Goal: Task Accomplishment & Management: Complete application form

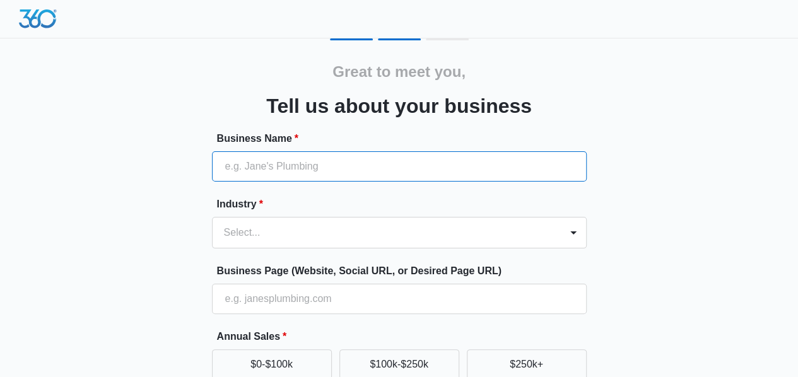
click at [297, 165] on input "Business Name *" at bounding box center [399, 166] width 375 height 30
click at [326, 169] on input "Business Name *" at bounding box center [399, 166] width 375 height 30
type input "Brandsome Promo, LLC"
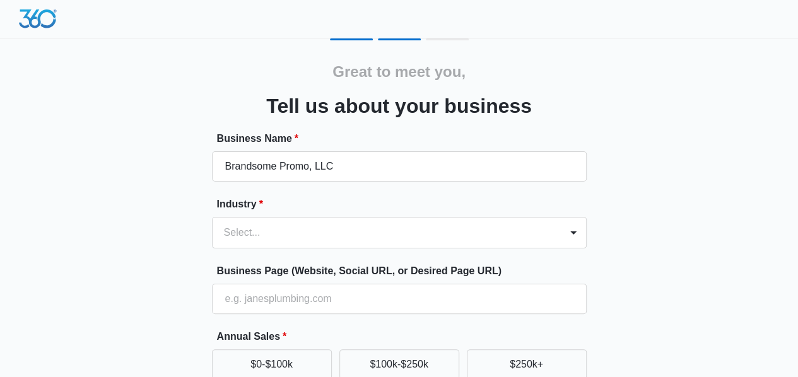
type input "(817) 975-5587"
click at [286, 235] on div "Select..." at bounding box center [399, 233] width 375 height 32
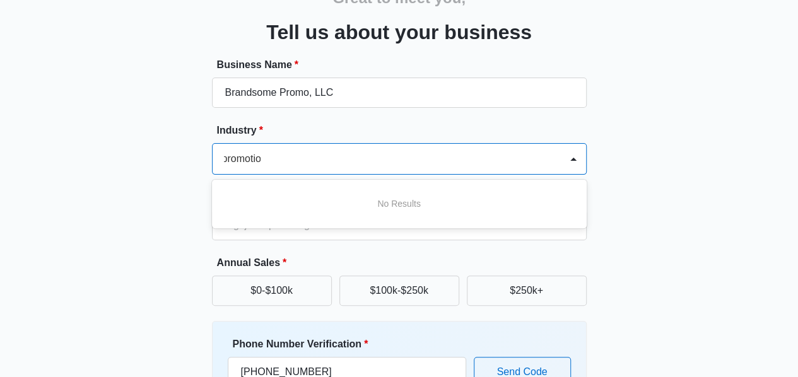
type input "promotion"
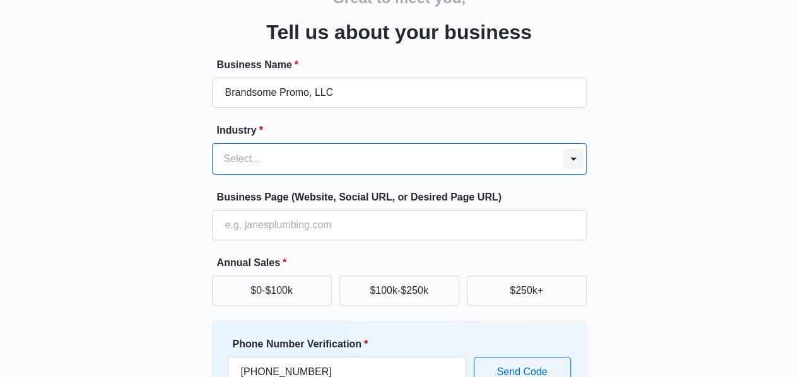
click at [570, 164] on div at bounding box center [573, 159] width 20 height 20
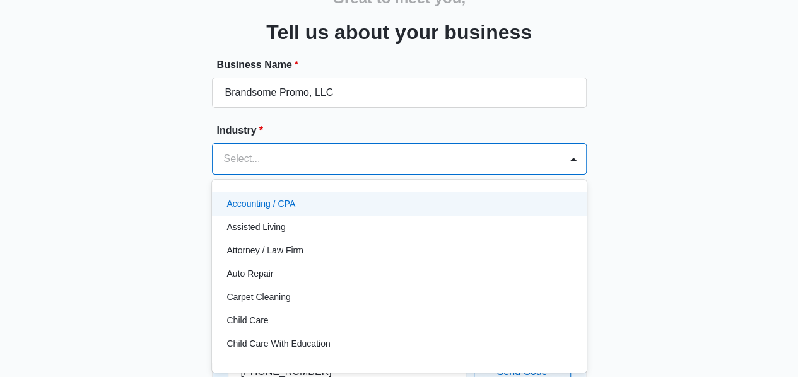
click at [387, 160] on div at bounding box center [384, 159] width 320 height 18
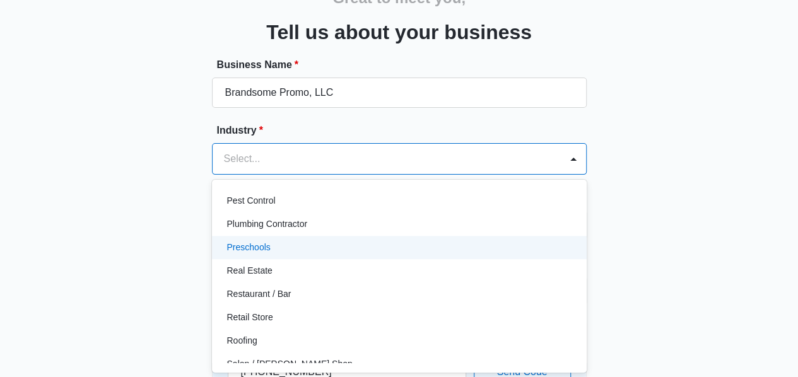
scroll to position [883, 0]
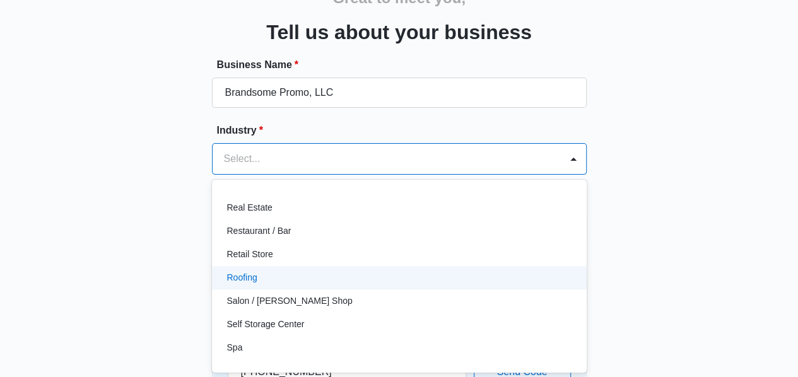
click at [266, 277] on div "Roofing" at bounding box center [398, 277] width 342 height 13
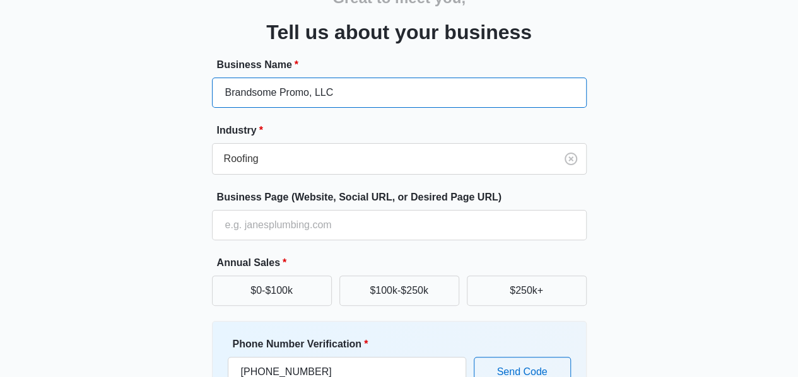
click at [348, 96] on input "Brandsome Promo, LLC" at bounding box center [399, 93] width 375 height 30
type input "Empire Roofing de [GEOGRAPHIC_DATA]"
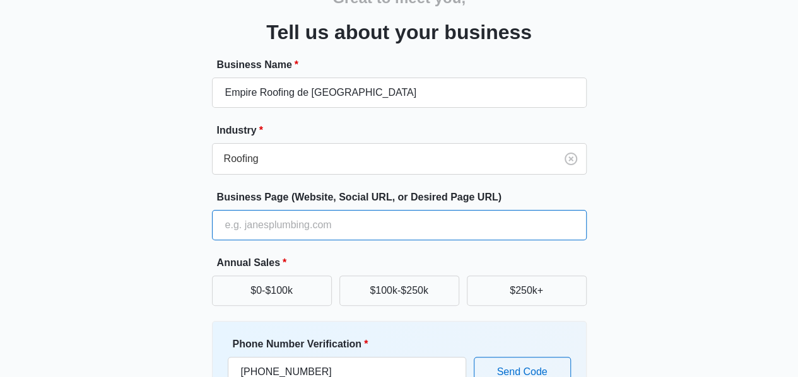
click at [342, 218] on input "Business Page (Website, Social URL, or Desired Page URL)" at bounding box center [399, 225] width 375 height 30
type input "www.empireroofing.com.mx"
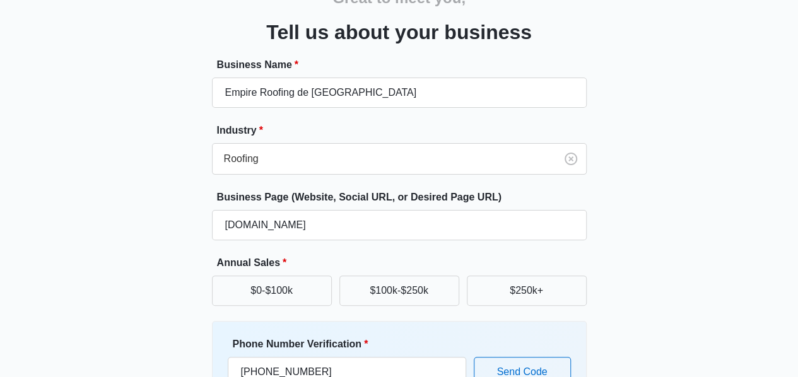
click at [611, 228] on div "Great to meet you, Tell us about your business Business Name * Empire Roofing d…" at bounding box center [399, 220] width 757 height 511
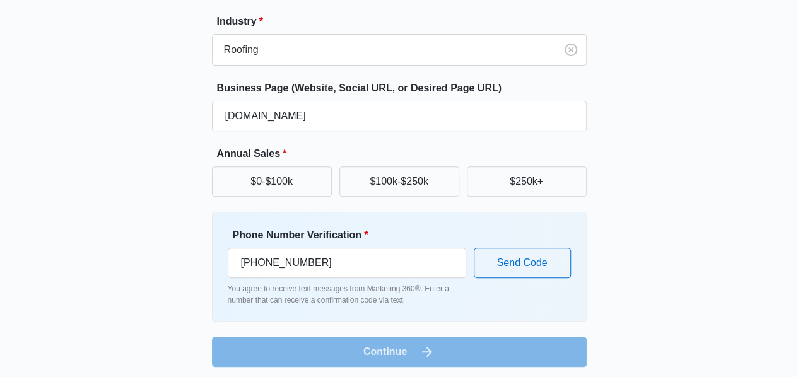
scroll to position [187, 0]
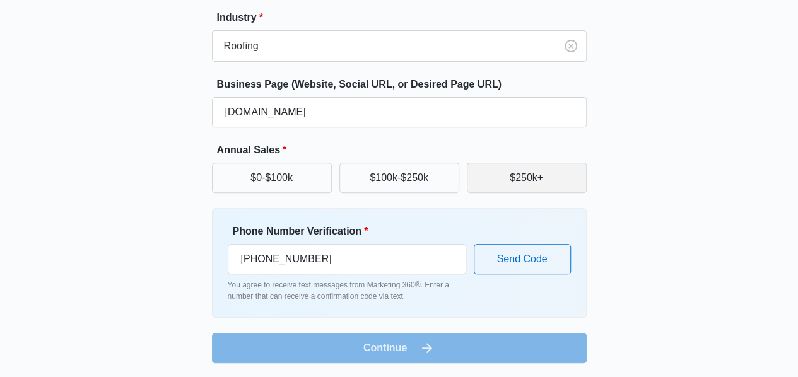
click at [544, 182] on button "$250k+" at bounding box center [527, 178] width 120 height 30
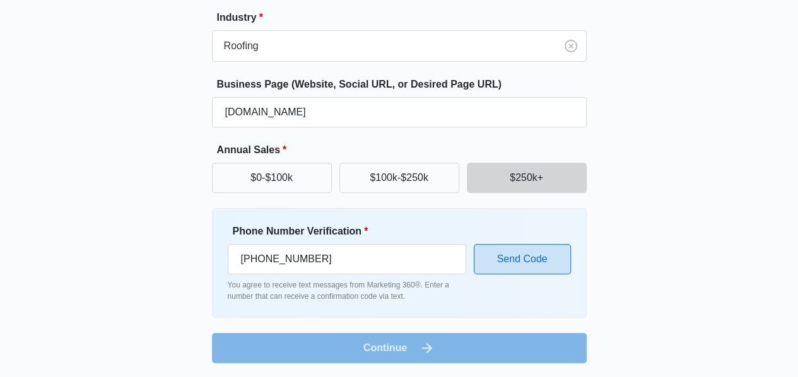
click at [489, 257] on button "Send Code" at bounding box center [522, 259] width 97 height 30
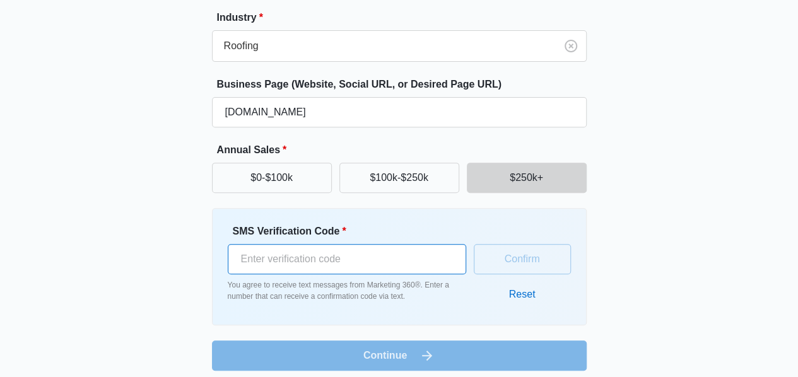
click at [319, 253] on input "SMS Verification Code *" at bounding box center [347, 259] width 238 height 30
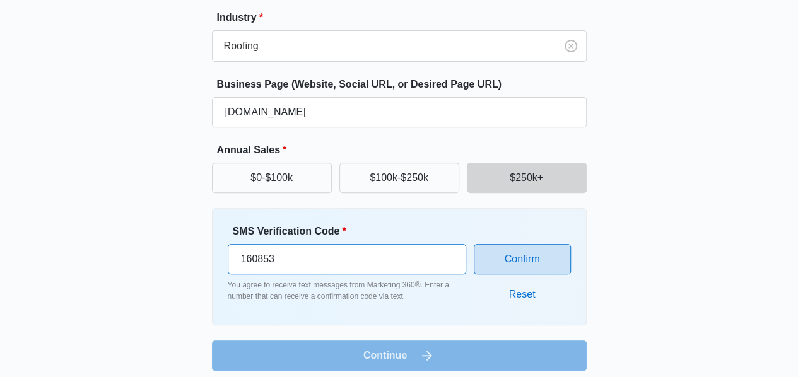
type input "160853"
click at [538, 250] on button "Confirm" at bounding box center [522, 259] width 97 height 30
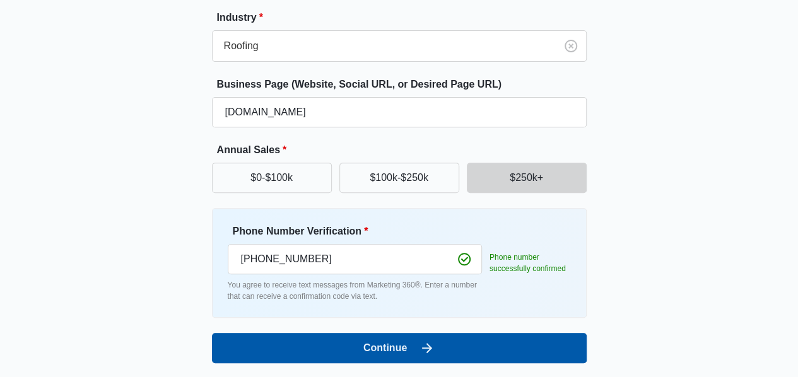
click at [414, 339] on button "Continue" at bounding box center [399, 348] width 375 height 30
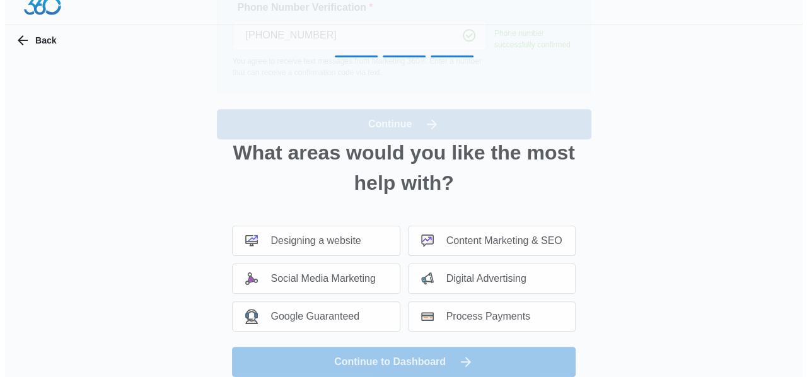
scroll to position [0, 0]
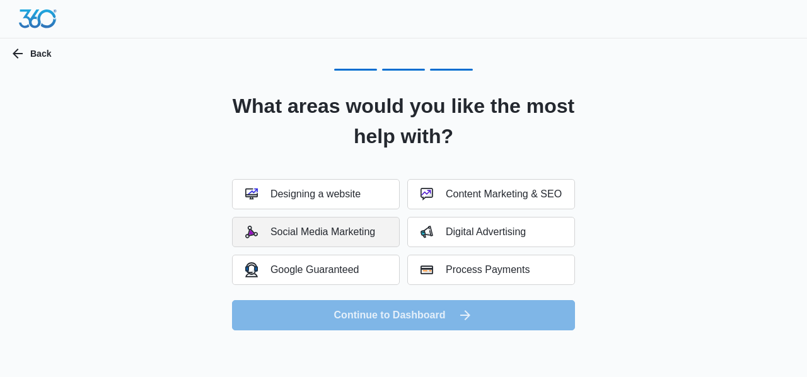
click at [360, 235] on div "Social Media Marketing" at bounding box center [310, 232] width 130 height 13
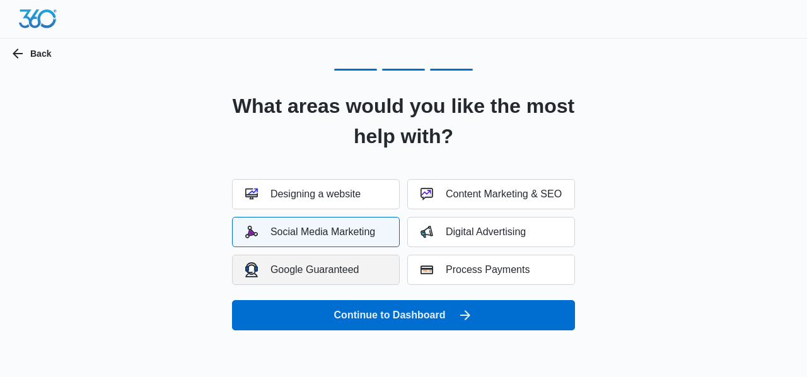
click at [346, 264] on div "Google Guaranteed" at bounding box center [302, 269] width 114 height 15
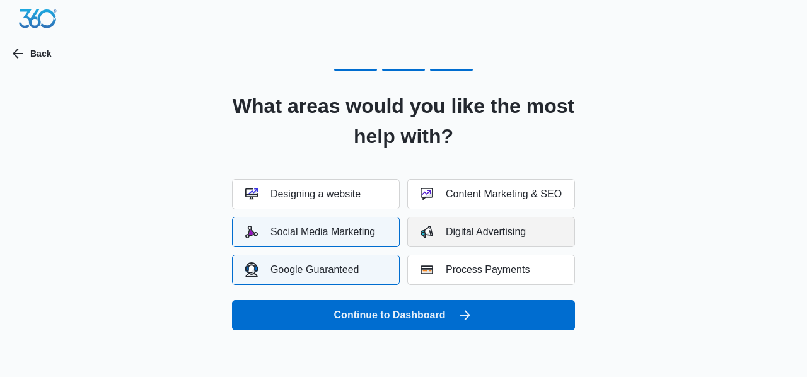
click at [507, 230] on div "Digital Advertising" at bounding box center [473, 232] width 105 height 13
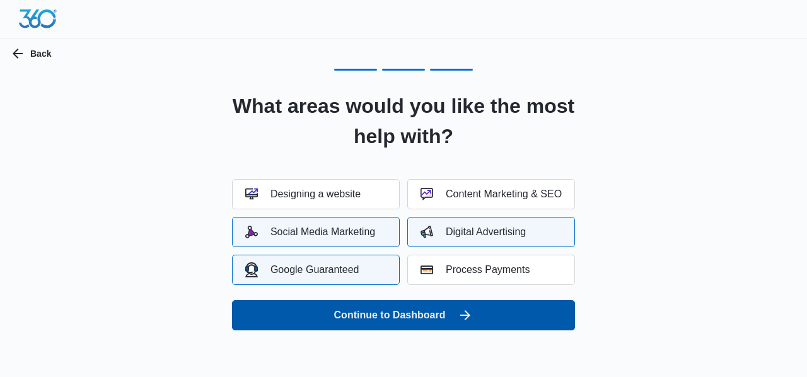
click at [429, 315] on button "Continue to Dashboard" at bounding box center [403, 315] width 343 height 30
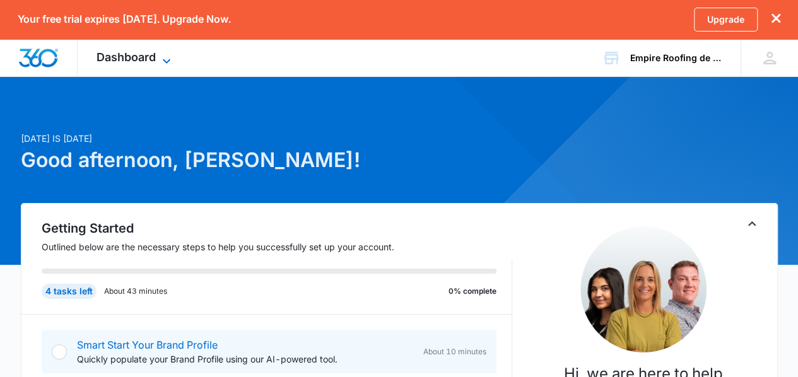
click at [168, 55] on icon at bounding box center [166, 61] width 15 height 15
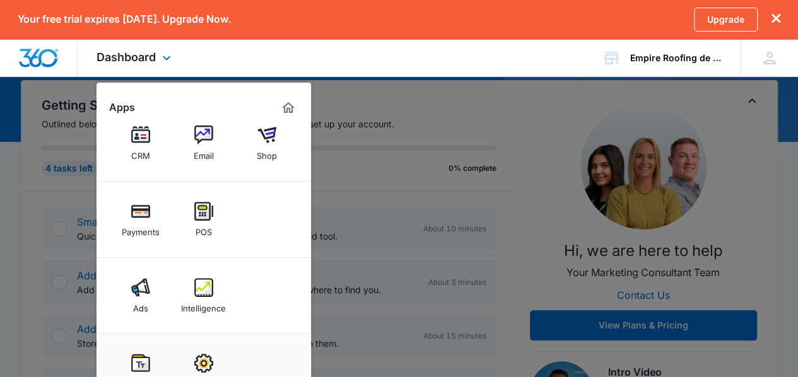
scroll to position [126, 0]
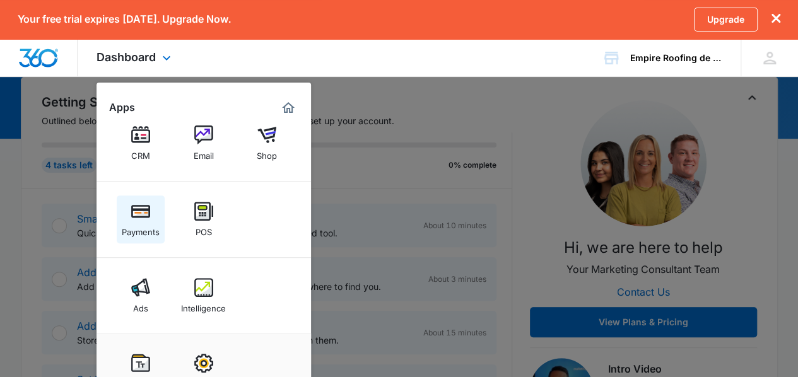
click at [141, 213] on img at bounding box center [140, 211] width 19 height 19
click at [539, 66] on div "Dashboard Apps Reputation Websites Forms CRM Email Shop Payments POS Ads Intell…" at bounding box center [399, 58] width 798 height 38
click at [703, 28] on link "Upgrade" at bounding box center [726, 20] width 64 height 24
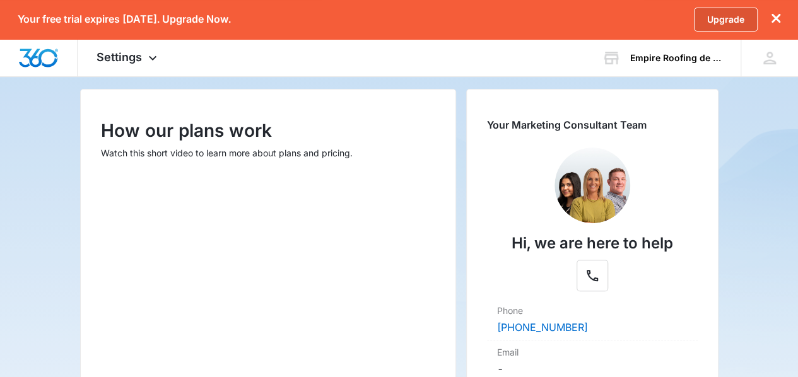
scroll to position [165, 0]
